Goal: Task Accomplishment & Management: Manage account settings

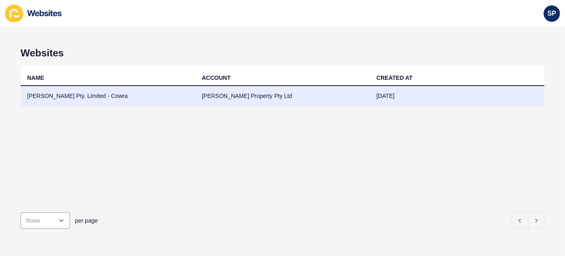
click at [84, 96] on td "[PERSON_NAME] Pty. Limited - Cowra" at bounding box center [108, 96] width 175 height 20
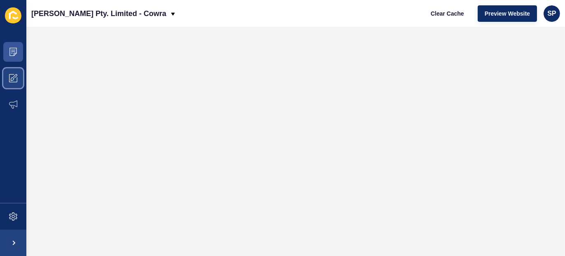
click at [14, 77] on icon at bounding box center [13, 78] width 8 height 8
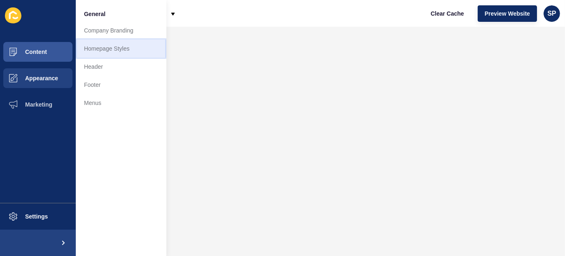
click at [118, 50] on link "Homepage Styles" at bounding box center [121, 49] width 91 height 18
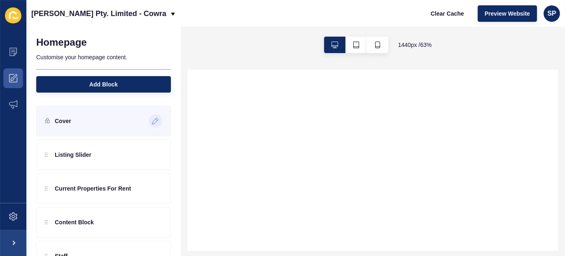
click at [152, 121] on icon at bounding box center [155, 121] width 6 height 6
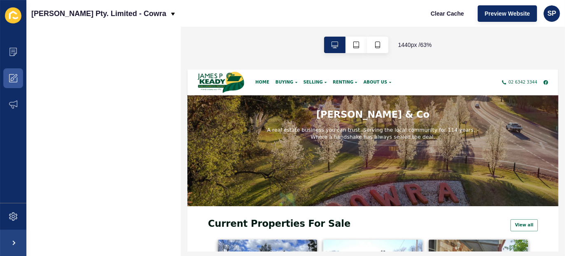
scroll to position [72, 0]
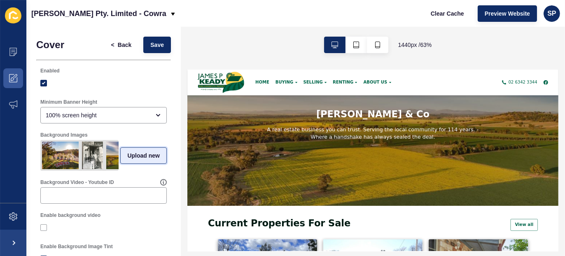
click at [137, 158] on span "Upload new" at bounding box center [143, 156] width 33 height 8
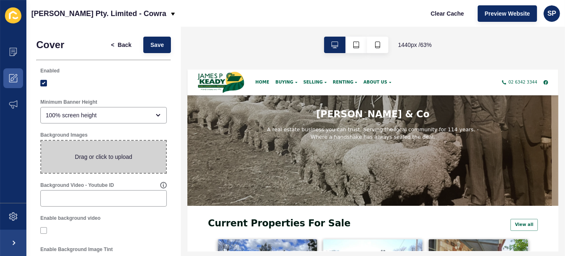
click at [127, 158] on span at bounding box center [103, 157] width 125 height 32
click at [41, 141] on input "Drag or click to upload" at bounding box center [41, 141] width 0 height 0
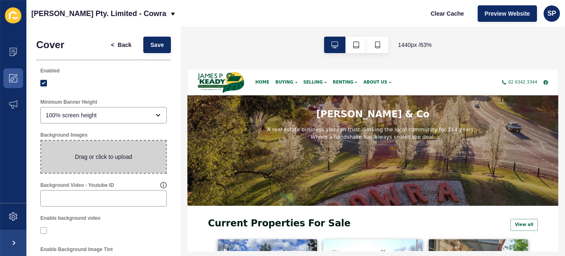
click at [117, 157] on span at bounding box center [103, 157] width 125 height 32
click at [41, 141] on input "Drag or click to upload" at bounding box center [41, 141] width 0 height 0
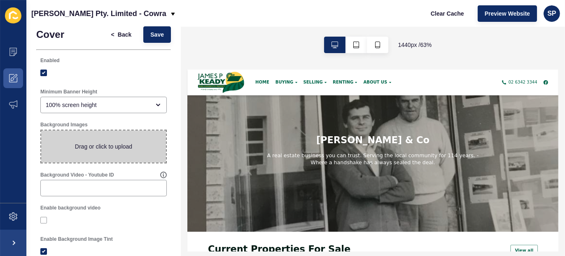
scroll to position [31, 0]
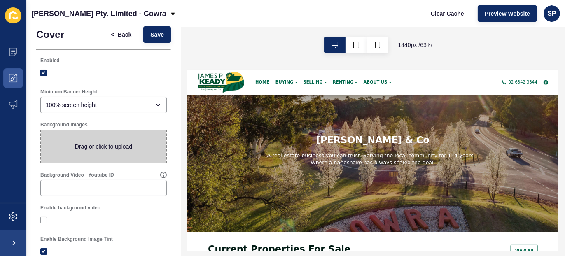
click at [122, 146] on span at bounding box center [103, 147] width 125 height 32
click at [41, 131] on input "Drag or click to upload" at bounding box center [41, 131] width 0 height 0
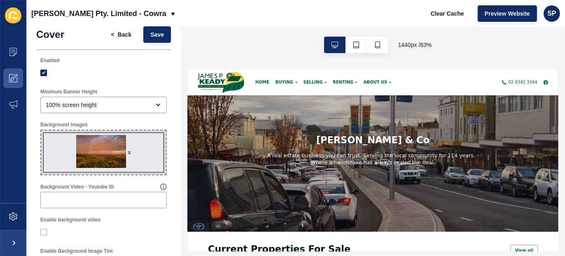
click at [138, 151] on span "x" at bounding box center [103, 153] width 125 height 44
click at [41, 131] on input "x Drag or click to upload" at bounding box center [41, 131] width 0 height 0
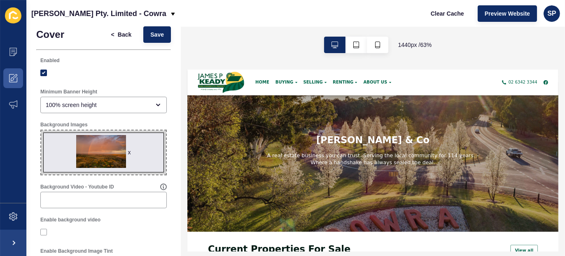
type input "C:\fakepath\slider image 3-[PERSON_NAME]-real-estate.jpg"
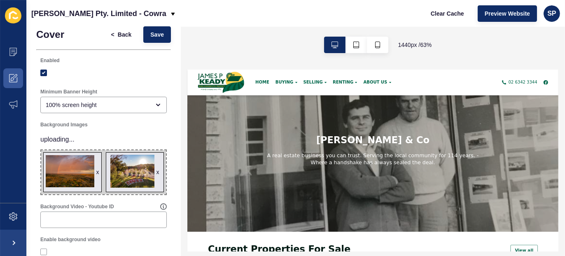
drag, startPoint x: 125, startPoint y: 169, endPoint x: 71, endPoint y: 168, distance: 53.6
click at [71, 168] on span "x x" at bounding box center [103, 172] width 125 height 44
click at [41, 150] on input "x x Drag or click to upload" at bounding box center [41, 150] width 0 height 0
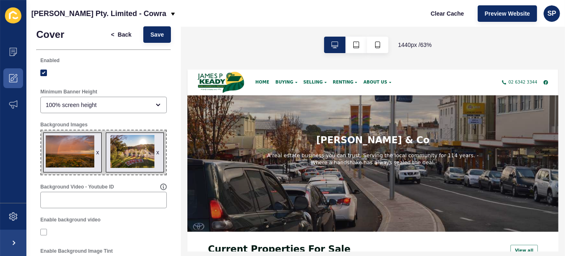
click at [100, 162] on span "x x" at bounding box center [103, 153] width 125 height 44
click at [41, 131] on input "x x Drag or click to upload" at bounding box center [41, 131] width 0 height 0
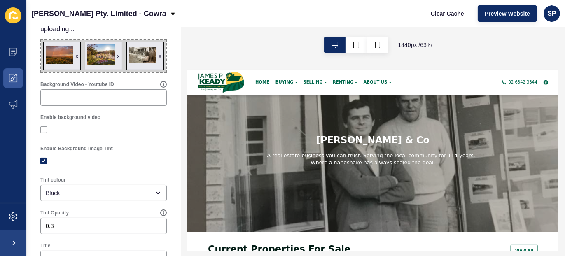
scroll to position [72, 0]
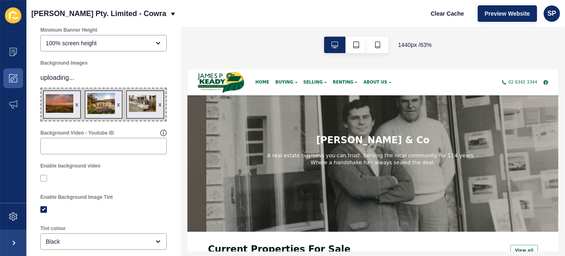
click at [141, 121] on span "x x x" at bounding box center [103, 105] width 125 height 32
click at [41, 89] on input "x x x Drag or click to upload" at bounding box center [41, 89] width 0 height 0
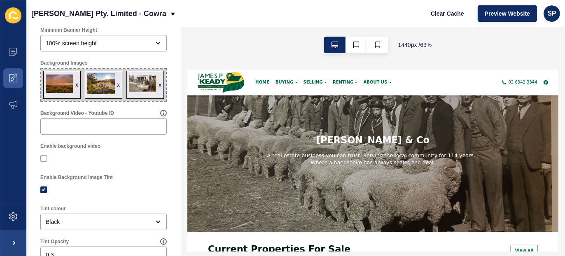
type input "C:\fakepath\Main-Image-1- [PERSON_NAME]-real-estate.jpg"
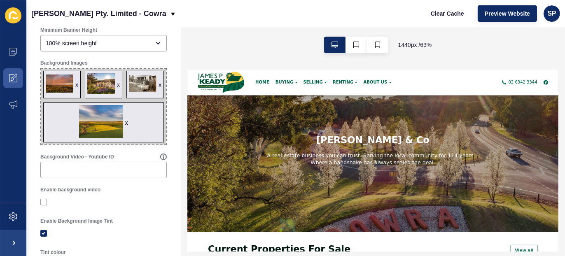
click at [78, 89] on div "x" at bounding box center [76, 85] width 3 height 8
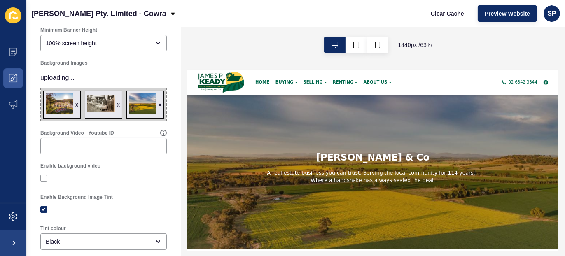
scroll to position [0, 0]
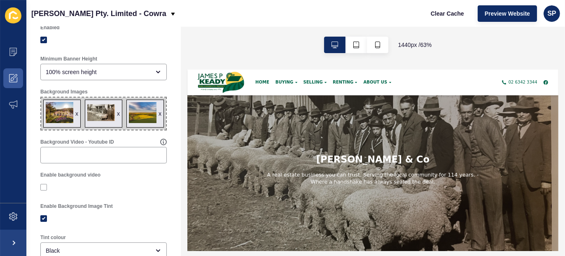
scroll to position [31, 0]
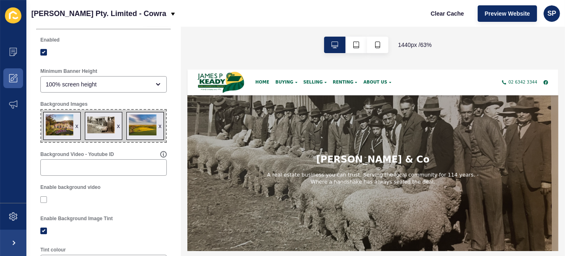
click at [143, 142] on span "x x x" at bounding box center [103, 126] width 125 height 32
click at [41, 110] on input "x x x Drag or click to upload" at bounding box center [41, 110] width 0 height 0
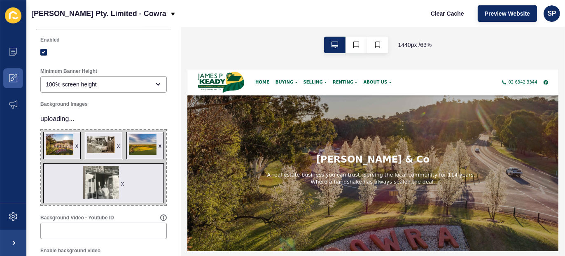
click at [100, 172] on span "x x x x" at bounding box center [103, 168] width 125 height 76
click at [41, 130] on input "x x x x Drag or click to upload" at bounding box center [41, 130] width 0 height 0
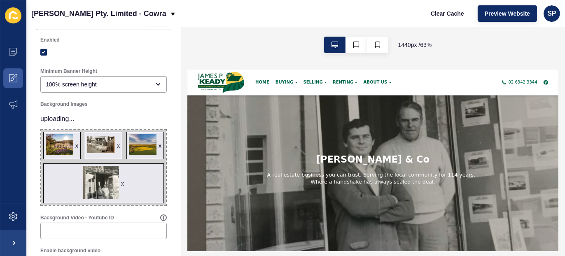
type input "C:\fakepath\[PERSON_NAME]-real-estate SLIDER IMAGE 4.jpg"
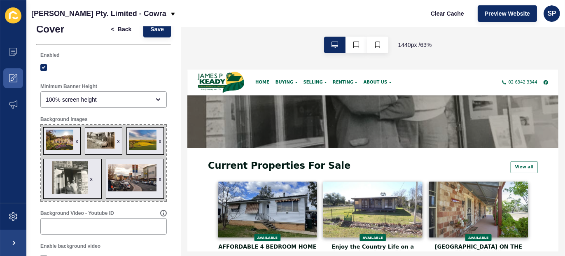
scroll to position [0, 0]
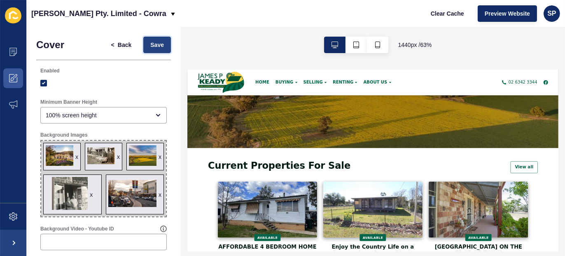
click at [151, 45] on span "Save" at bounding box center [157, 45] width 14 height 8
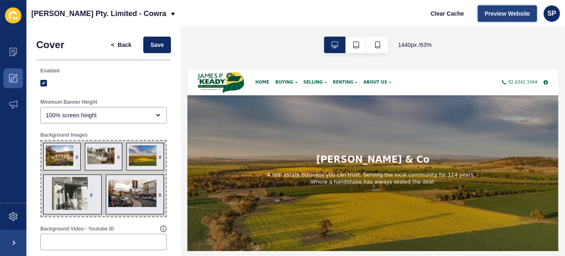
click at [508, 12] on span "Preview Website" at bounding box center [507, 13] width 45 height 8
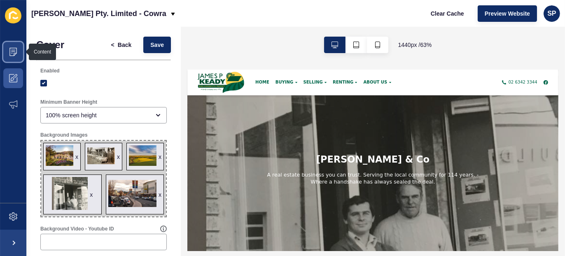
click at [12, 49] on icon at bounding box center [13, 52] width 8 height 8
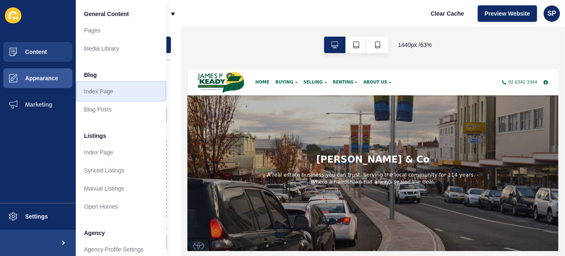
click at [103, 90] on link "Index Page" at bounding box center [121, 91] width 91 height 18
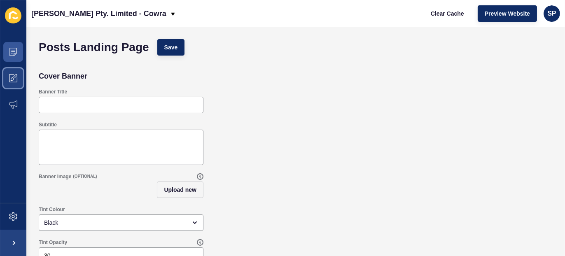
click at [14, 78] on icon at bounding box center [13, 78] width 8 height 8
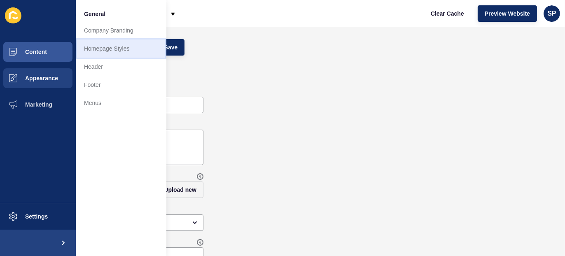
click at [106, 49] on link "Homepage Styles" at bounding box center [121, 49] width 91 height 18
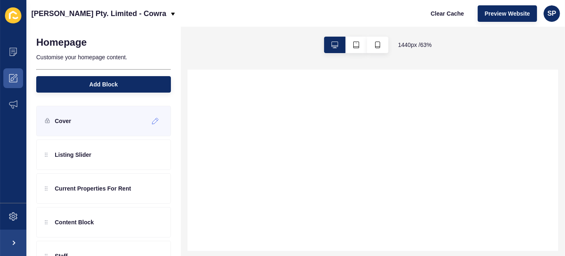
click at [104, 116] on div "Cover" at bounding box center [103, 121] width 135 height 30
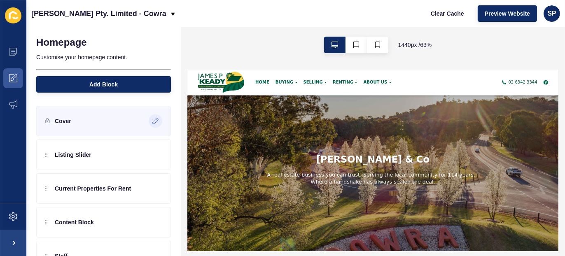
click at [152, 120] on icon at bounding box center [155, 121] width 7 height 7
